Goal: Task Accomplishment & Management: Manage account settings

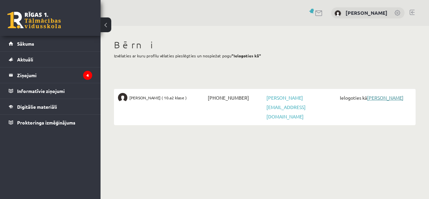
click at [372, 97] on link "[PERSON_NAME]" at bounding box center [385, 98] width 37 height 6
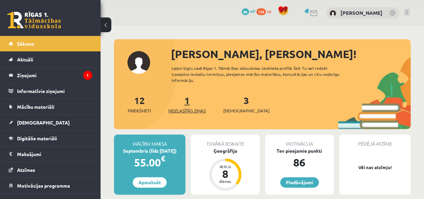
scroll to position [34, 0]
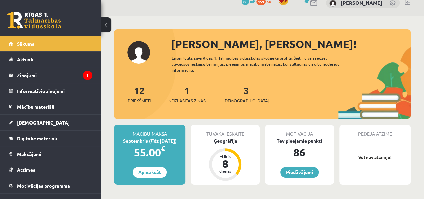
click at [152, 171] on link "Apmaksāt" at bounding box center [150, 172] width 34 height 10
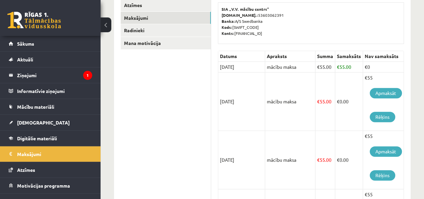
scroll to position [134, 0]
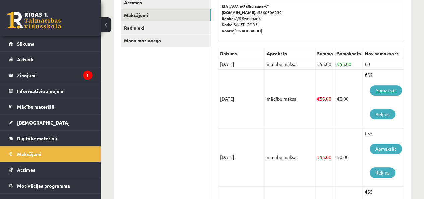
click at [390, 89] on link "Apmaksāt" at bounding box center [386, 90] width 32 height 10
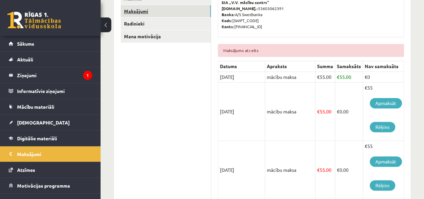
scroll to position [168, 0]
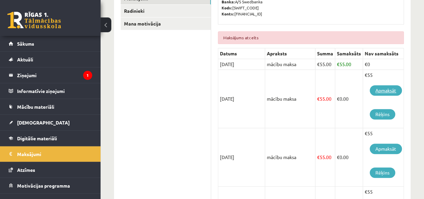
click at [383, 89] on link "Apmaksāt" at bounding box center [386, 90] width 32 height 10
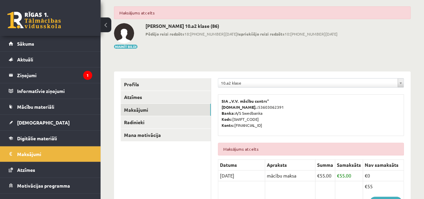
scroll to position [67, 0]
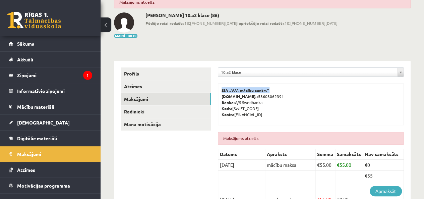
drag, startPoint x: 221, startPoint y: 87, endPoint x: 268, endPoint y: 90, distance: 46.3
click at [268, 90] on div "SIA „V.V. mācību centrs” [DOMAIN_NAME].: 53603062391 Banka: A/S Swedbanka Kods:…" at bounding box center [311, 104] width 186 height 42
copy b "SIA „V.V. mācību centrs”"
click at [289, 94] on p "SIA „V.V. mācību centrs” [DOMAIN_NAME].: 53603062391 Banka: A/S Swedbanka Kods:…" at bounding box center [311, 102] width 179 height 30
drag, startPoint x: 222, startPoint y: 89, endPoint x: 263, endPoint y: 88, distance: 40.9
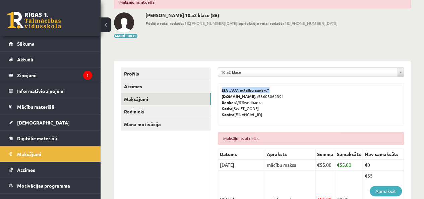
click at [272, 90] on p "SIA „V.V. mācību centrs” [DOMAIN_NAME].: 53603062391 Banka: A/S Swedbanka Kods:…" at bounding box center [311, 102] width 179 height 30
copy b "SIA „V.V. mācību centrs”"
drag, startPoint x: 234, startPoint y: 114, endPoint x: 286, endPoint y: 116, distance: 52.0
click at [286, 116] on p "SIA „V.V. mācību centrs” Reģ.nr.: 53603062391 Banka: A/S Swedbanka Kods: HABALV…" at bounding box center [311, 102] width 179 height 30
copy p "LV78HABA0551037632673"
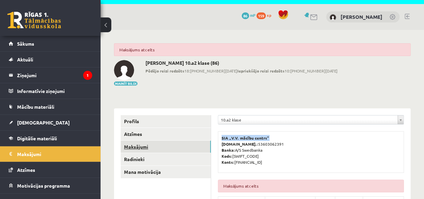
scroll to position [34, 0]
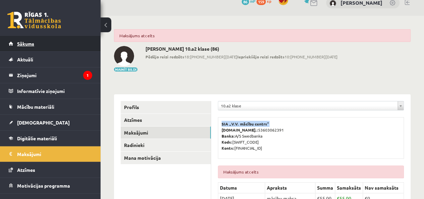
click at [25, 42] on span "Sākums" at bounding box center [25, 44] width 17 height 6
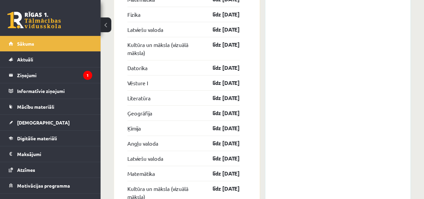
scroll to position [1374, 0]
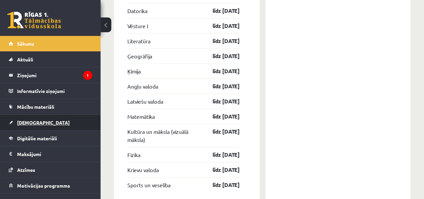
click at [34, 123] on span "[DEMOGRAPHIC_DATA]" at bounding box center [43, 122] width 53 height 6
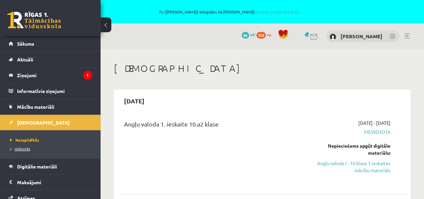
click at [24, 148] on span "Izlabotās" at bounding box center [20, 148] width 20 height 5
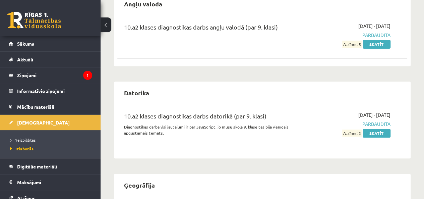
scroll to position [91, 0]
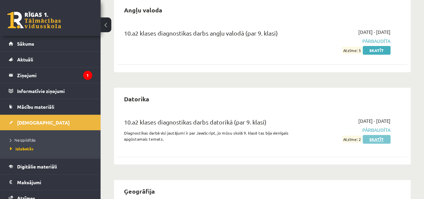
click at [376, 138] on link "Skatīt" at bounding box center [377, 139] width 28 height 9
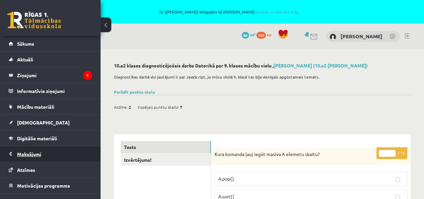
click at [32, 152] on legend "Maksājumi 0" at bounding box center [54, 153] width 75 height 15
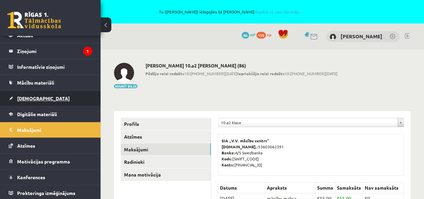
click at [46, 100] on link "[DEMOGRAPHIC_DATA]" at bounding box center [50, 98] width 83 height 15
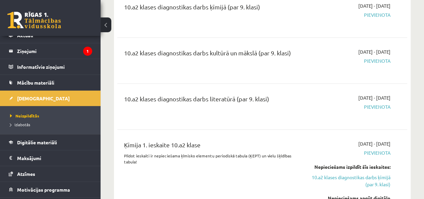
scroll to position [536, 0]
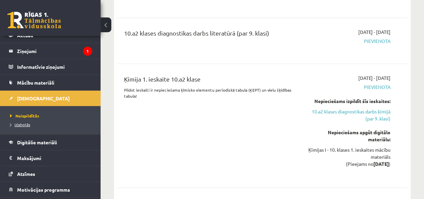
click at [18, 124] on span "Izlabotās" at bounding box center [20, 124] width 20 height 5
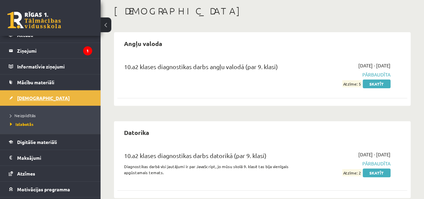
scroll to position [52, 0]
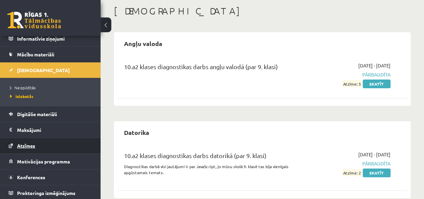
click at [21, 146] on span "Atzīmes" at bounding box center [26, 145] width 18 height 6
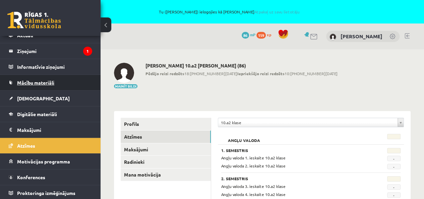
click at [37, 83] on span "Mācību materiāli" at bounding box center [35, 82] width 37 height 6
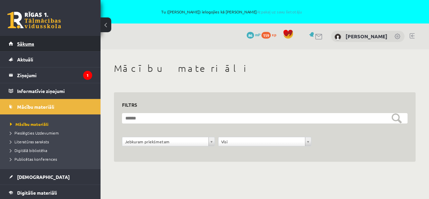
click at [29, 43] on span "Sākums" at bounding box center [25, 44] width 17 height 6
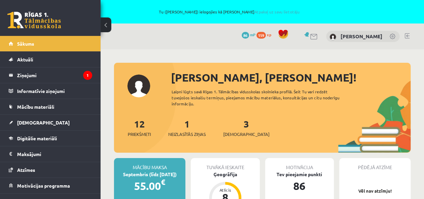
click at [407, 36] on link at bounding box center [407, 35] width 5 height 5
